Goal: Task Accomplishment & Management: Complete application form

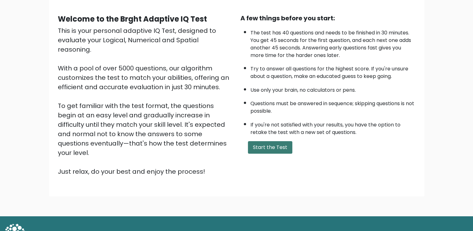
scroll to position [55, 0]
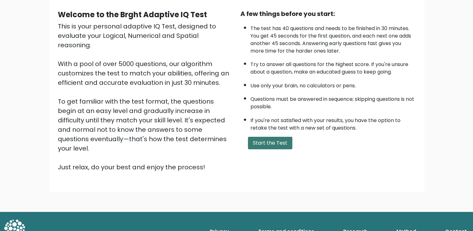
click at [282, 145] on button "Start the Test" at bounding box center [270, 143] width 44 height 13
click at [278, 140] on button "Start the Test" at bounding box center [270, 143] width 44 height 13
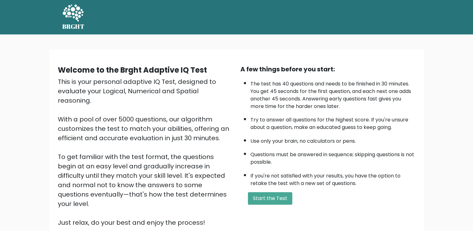
scroll to position [55, 0]
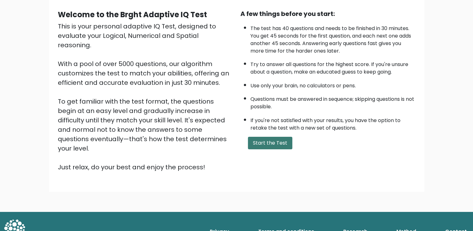
click at [278, 143] on button "Start the Test" at bounding box center [270, 143] width 44 height 13
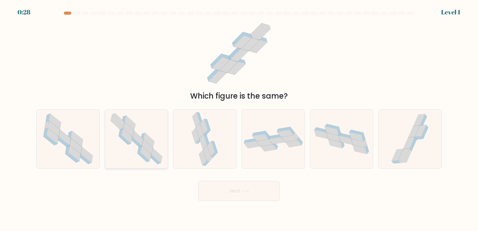
click at [141, 136] on icon at bounding box center [137, 139] width 60 height 59
click at [239, 119] on input "b." at bounding box center [239, 116] width 0 height 3
radio input "true"
click at [249, 194] on button "Next" at bounding box center [238, 191] width 81 height 20
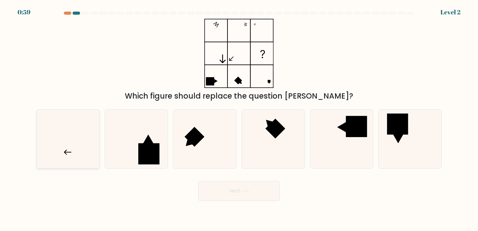
click at [83, 124] on icon at bounding box center [68, 139] width 59 height 59
click at [239, 119] on input "a." at bounding box center [239, 116] width 0 height 3
radio input "true"
click at [238, 201] on button "Next" at bounding box center [238, 191] width 81 height 20
click at [235, 193] on button "Next" at bounding box center [238, 191] width 81 height 20
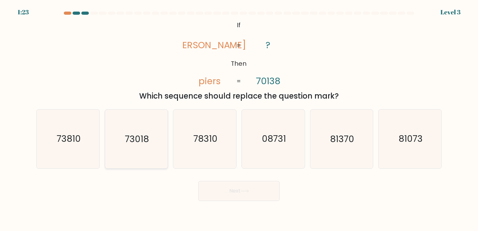
click at [124, 141] on icon "73018" at bounding box center [136, 139] width 59 height 59
click at [239, 119] on input "b. 73018" at bounding box center [239, 116] width 0 height 3
radio input "true"
click at [239, 197] on button "Next" at bounding box center [238, 191] width 81 height 20
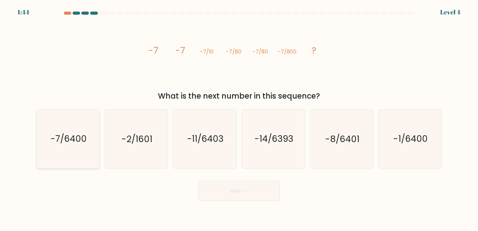
click at [54, 135] on text "-7/6400" at bounding box center [68, 139] width 36 height 12
click at [239, 119] on input "a. -7/6400" at bounding box center [239, 116] width 0 height 3
radio input "true"
click at [258, 193] on button "Next" at bounding box center [238, 191] width 81 height 20
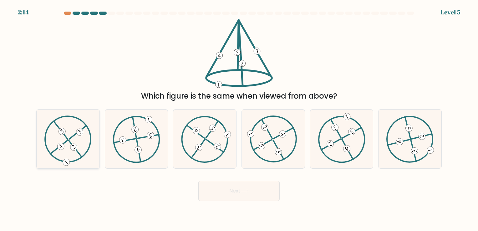
click at [76, 138] on icon at bounding box center [67, 138] width 47 height 47
click at [239, 119] on input "a." at bounding box center [239, 116] width 0 height 3
radio input "true"
click at [258, 193] on button "Next" at bounding box center [238, 191] width 81 height 20
